Goal: Find specific page/section: Find specific page/section

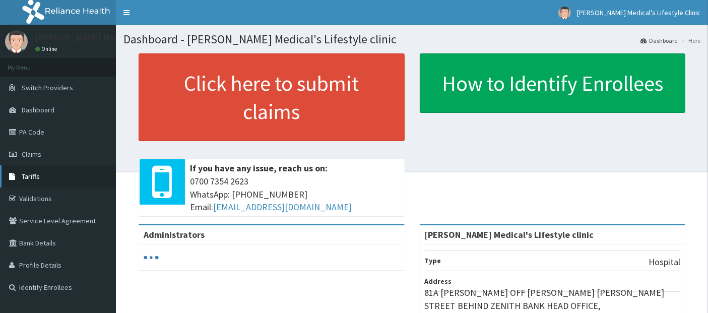
click at [36, 177] on span "Tariffs" at bounding box center [31, 176] width 18 height 9
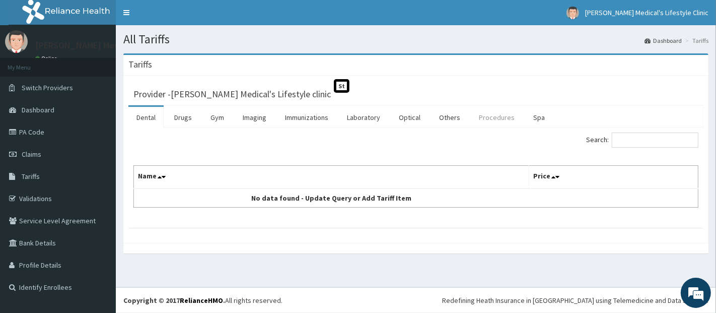
click at [489, 116] on link "Procedures" at bounding box center [497, 117] width 52 height 21
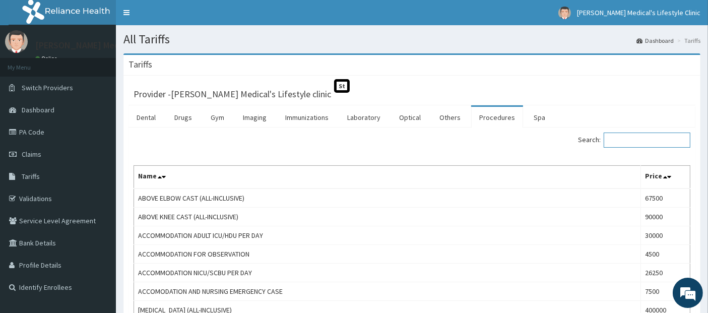
click at [629, 141] on input "Search:" at bounding box center [647, 139] width 87 height 15
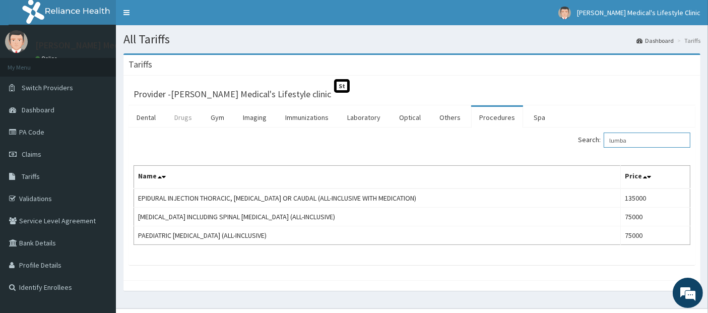
type input "lumba"
click at [182, 116] on link "Drugs" at bounding box center [183, 117] width 34 height 21
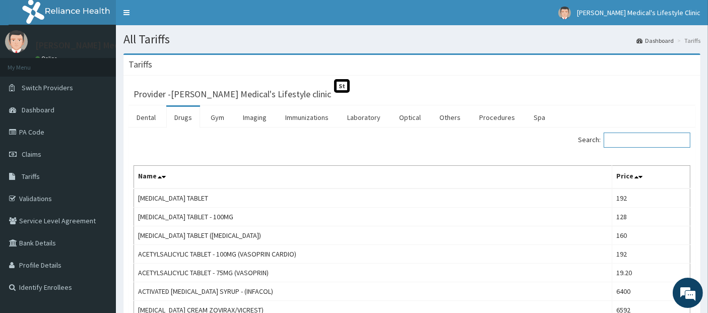
click at [654, 143] on input "Search:" at bounding box center [647, 139] width 87 height 15
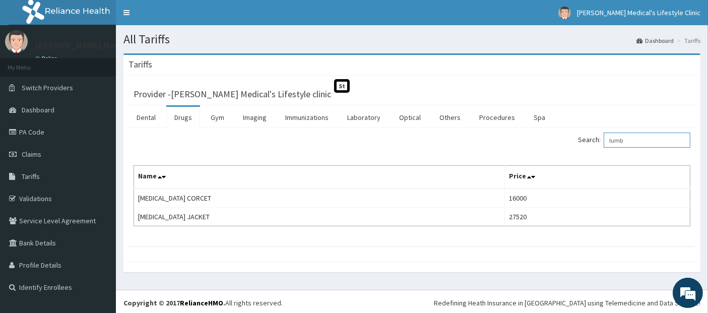
type input "lumb"
